Goal: Communication & Community: Connect with others

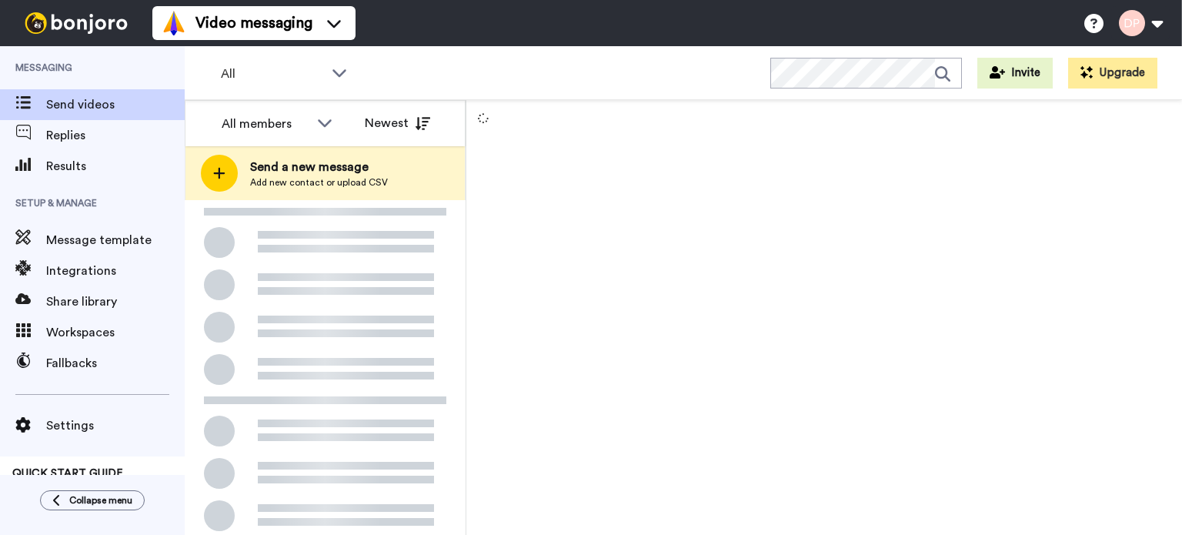
click at [336, 172] on span "Send a new message" at bounding box center [319, 167] width 138 height 18
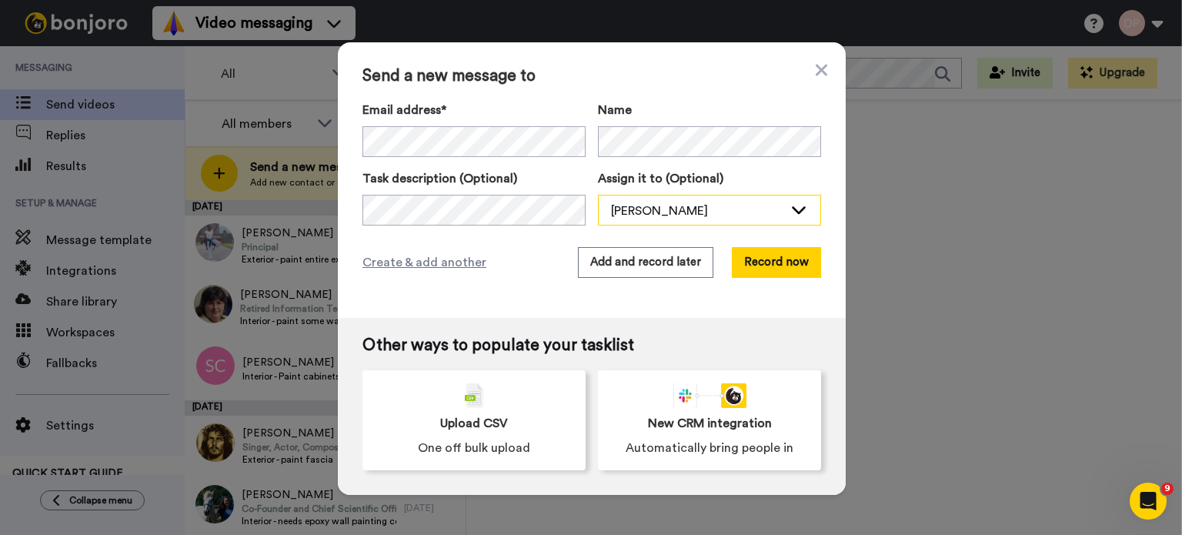
click at [624, 205] on div "[PERSON_NAME]" at bounding box center [697, 211] width 172 height 18
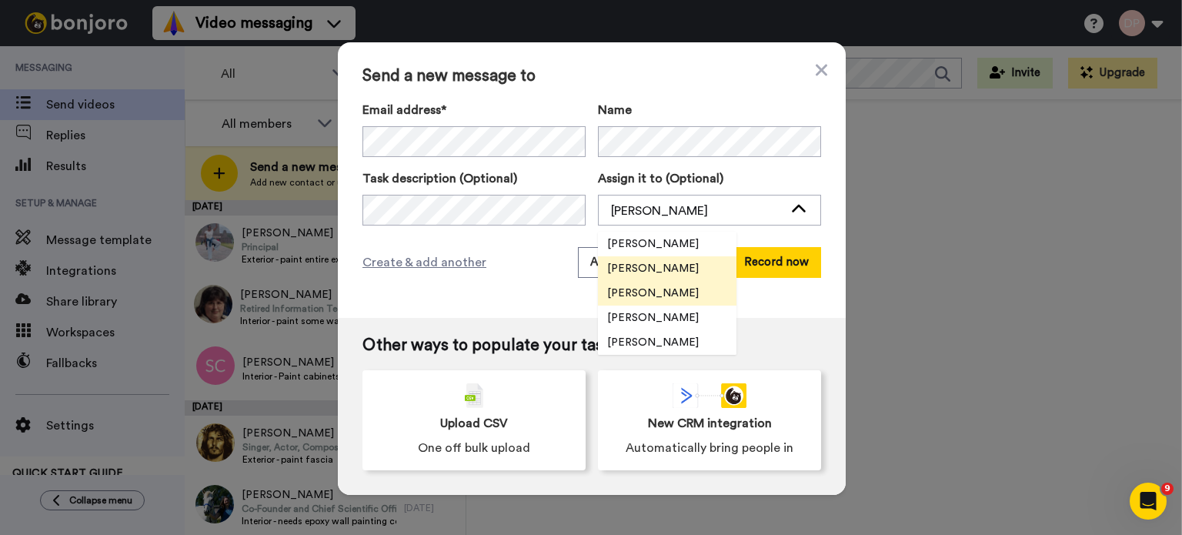
click at [651, 286] on span "[PERSON_NAME]" at bounding box center [653, 292] width 110 height 15
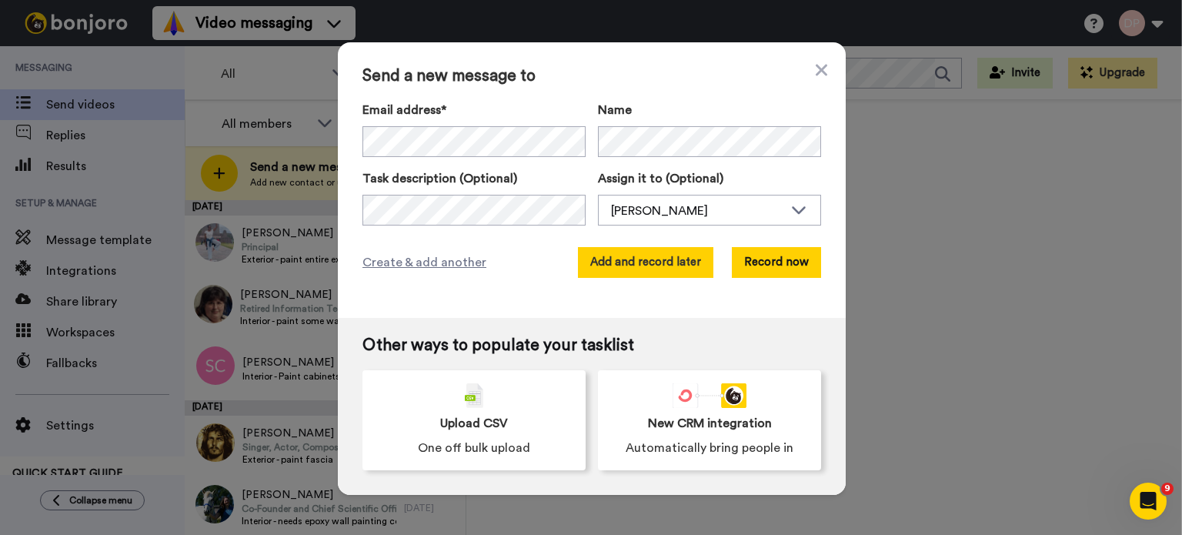
click at [637, 265] on button "Add and record later" at bounding box center [645, 262] width 135 height 31
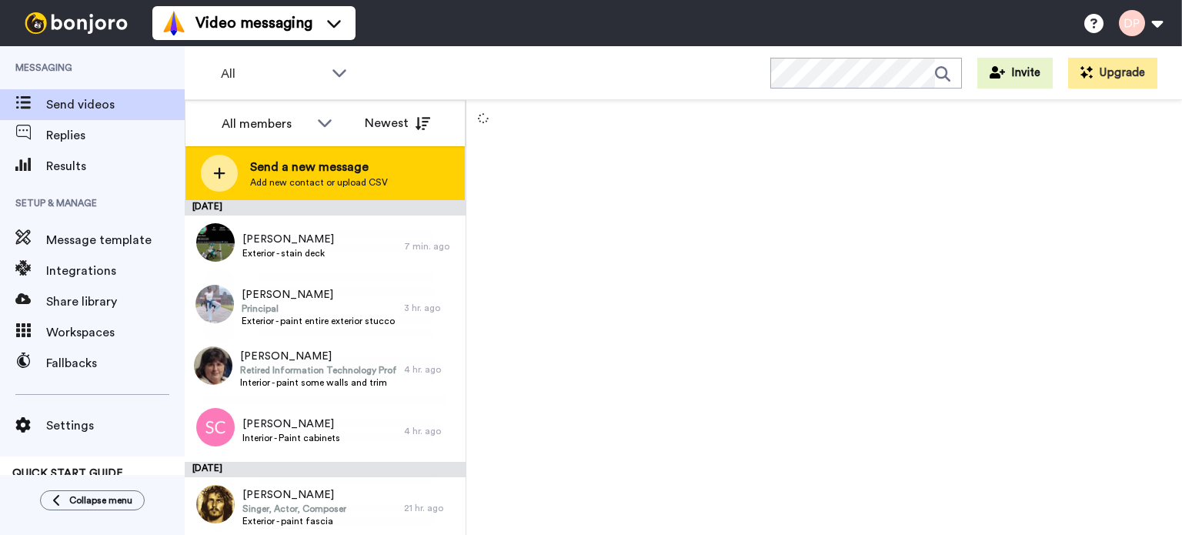
click at [317, 182] on span "Add new contact or upload CSV" at bounding box center [319, 182] width 138 height 12
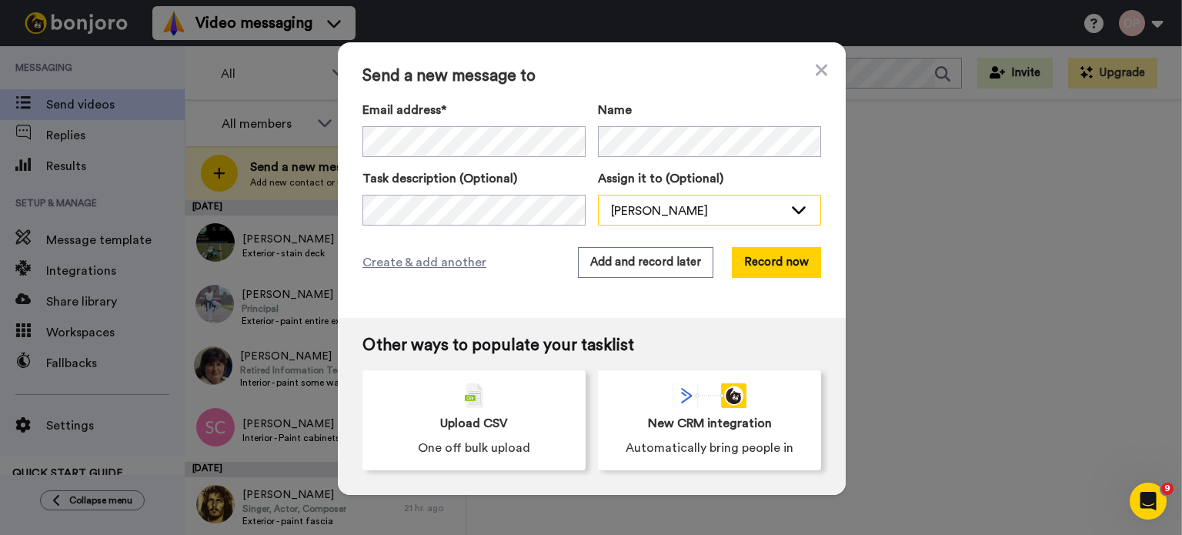
click at [650, 198] on div "[PERSON_NAME]" at bounding box center [710, 210] width 222 height 31
click at [690, 217] on div "[PERSON_NAME]" at bounding box center [697, 211] width 172 height 18
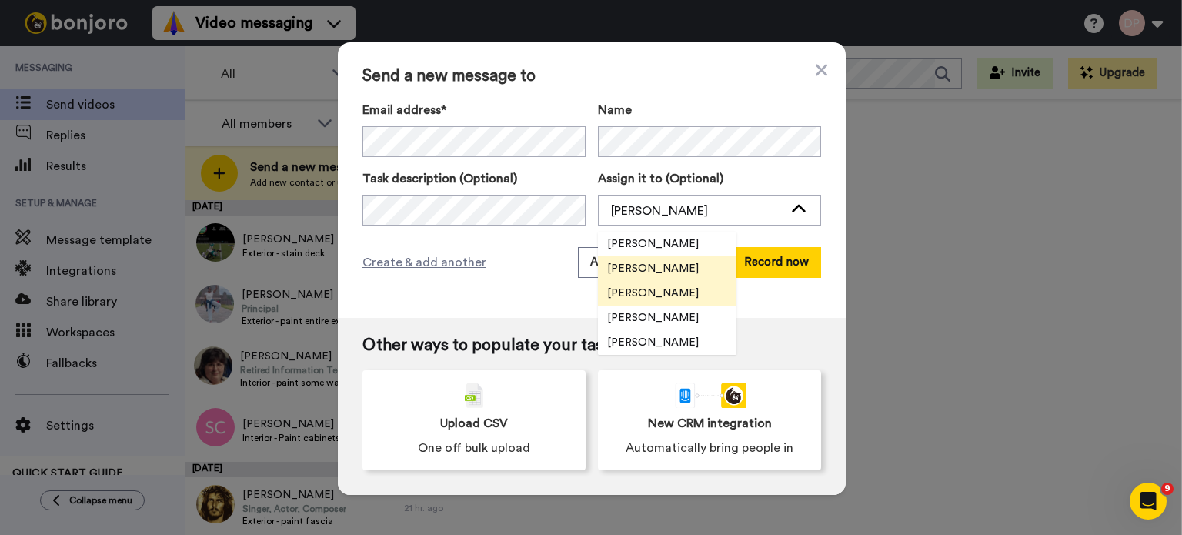
click at [659, 295] on span "[PERSON_NAME]" at bounding box center [653, 292] width 110 height 15
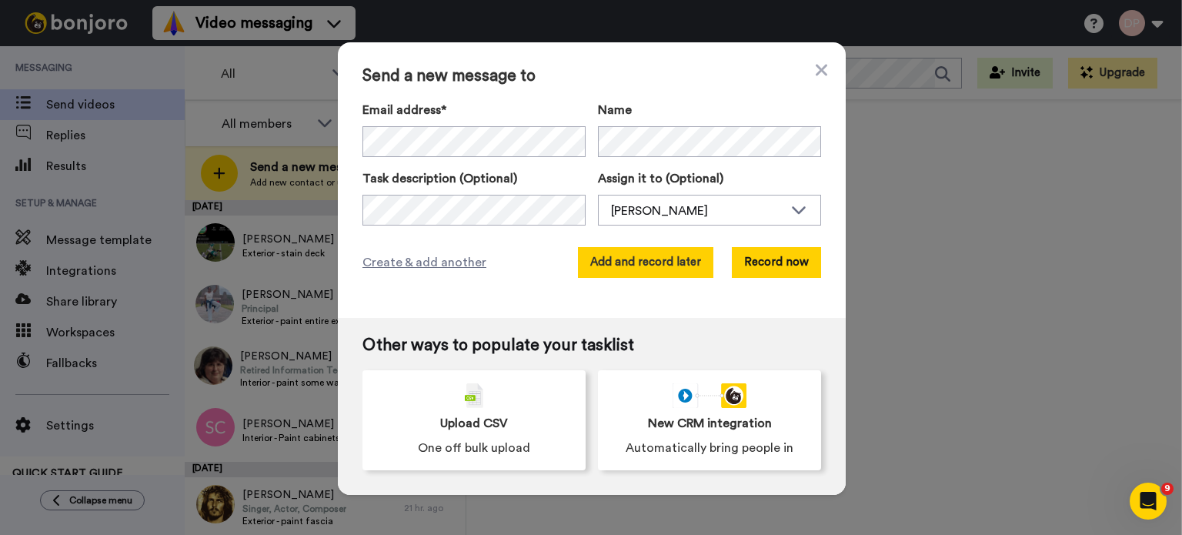
click at [633, 259] on button "Add and record later" at bounding box center [645, 262] width 135 height 31
